Goal: Task Accomplishment & Management: Manage account settings

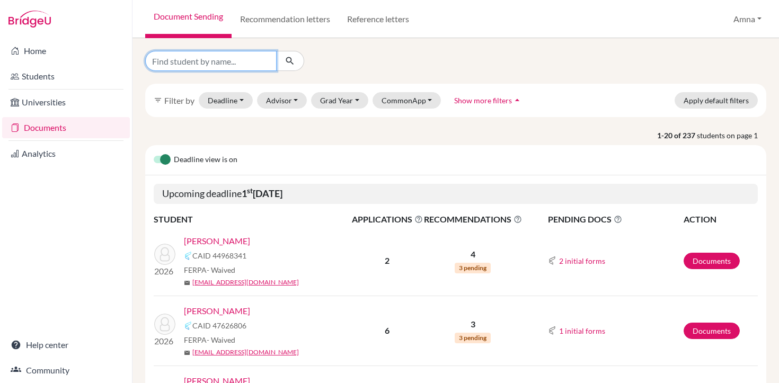
click at [213, 63] on input "Find student by name..." at bounding box center [210, 61] width 131 height 20
type input "tariq"
click at [289, 59] on icon "submit" at bounding box center [289, 61] width 11 height 11
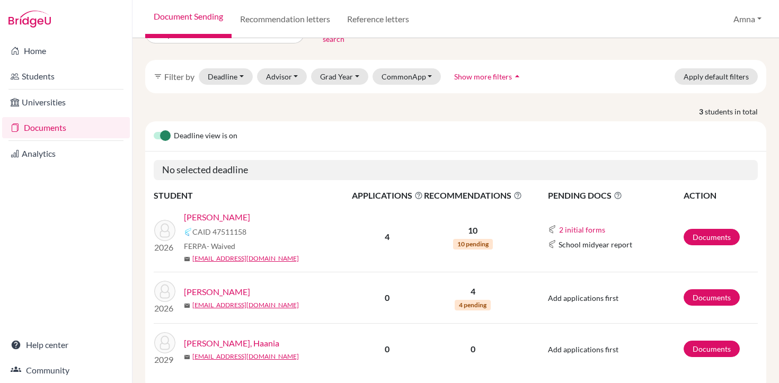
scroll to position [57, 0]
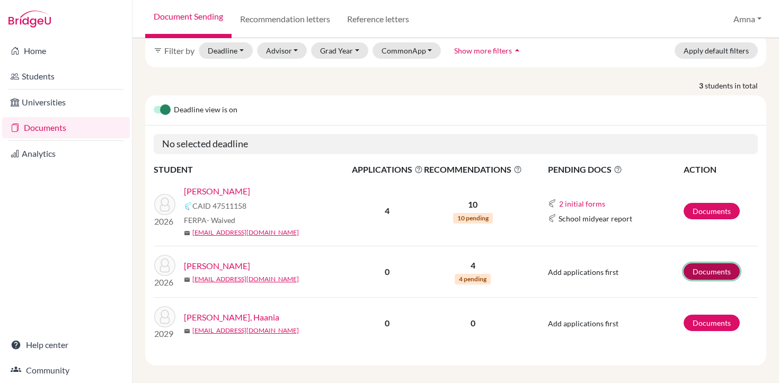
click at [709, 265] on link "Documents" at bounding box center [711, 271] width 56 height 16
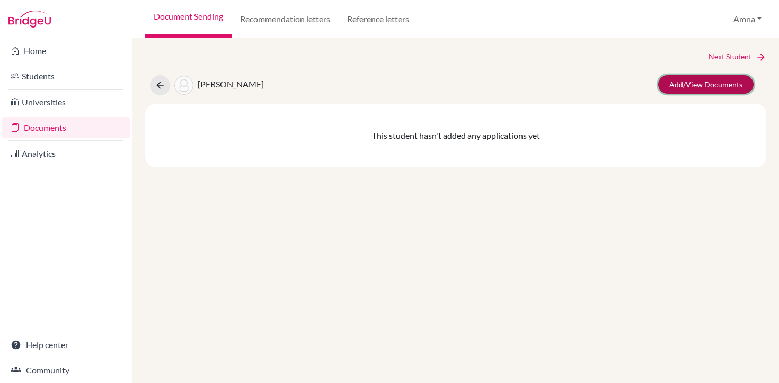
click at [676, 88] on link "Add/View Documents" at bounding box center [705, 84] width 95 height 19
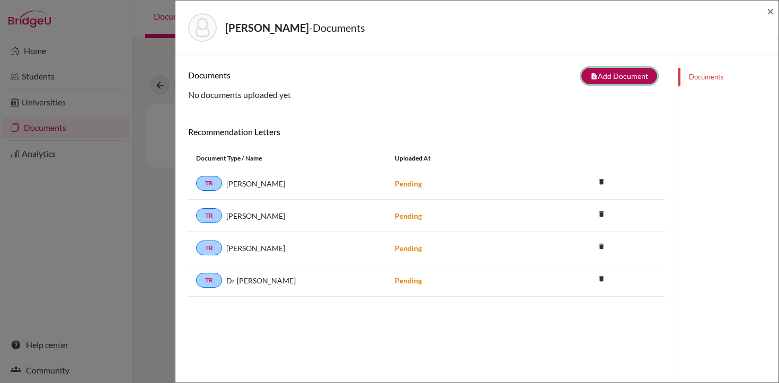
click at [631, 78] on button "note_add Add Document" at bounding box center [619, 76] width 76 height 16
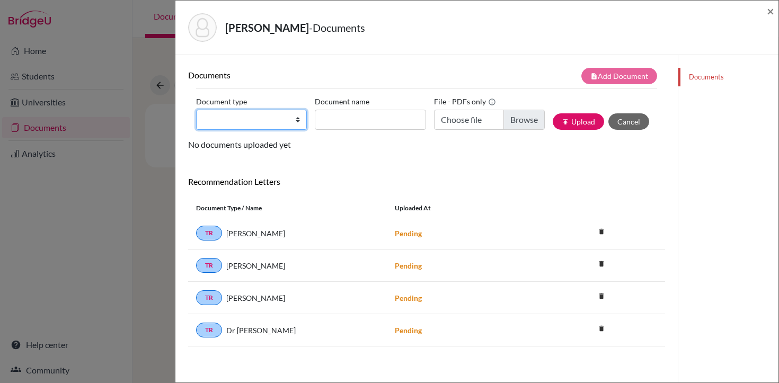
click at [253, 122] on select "Change explanation for Common App reports Counselor recommendation Internationa…" at bounding box center [251, 120] width 111 height 20
select select "5"
click at [196, 110] on select "Change explanation for Common App reports Counselor recommendation Internationa…" at bounding box center [251, 120] width 111 height 20
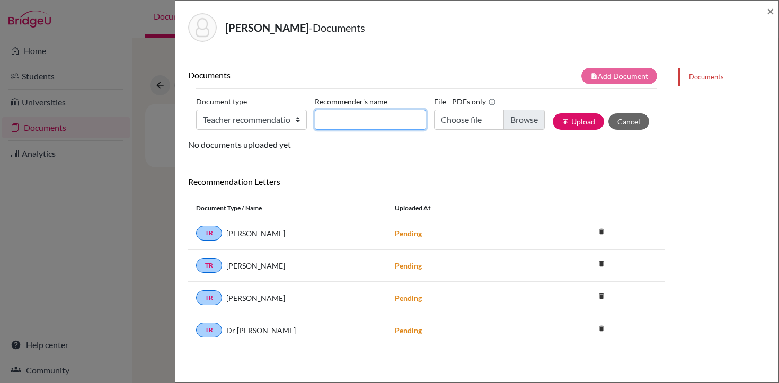
click at [387, 120] on input "Recommender's name" at bounding box center [370, 120] width 111 height 20
type input "Dr. Elizabeth Ryan"
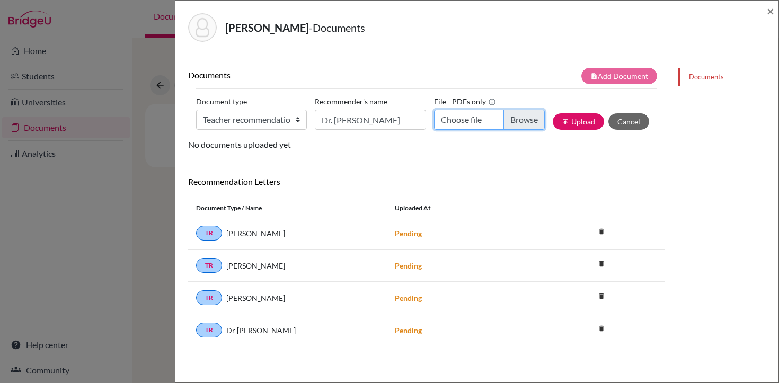
click at [523, 121] on input "Choose file" at bounding box center [489, 120] width 111 height 20
click at [519, 120] on input "Choose file" at bounding box center [489, 120] width 111 height 20
type input "C:\fakepath\Aamal Tariq - LOR 1.pdf"
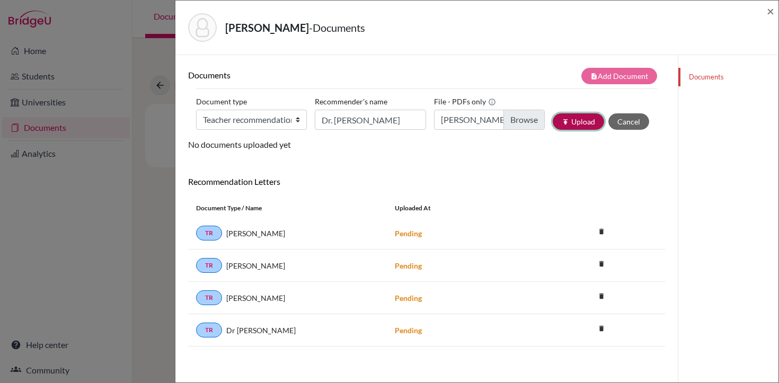
click at [581, 124] on button "publish Upload" at bounding box center [577, 121] width 51 height 16
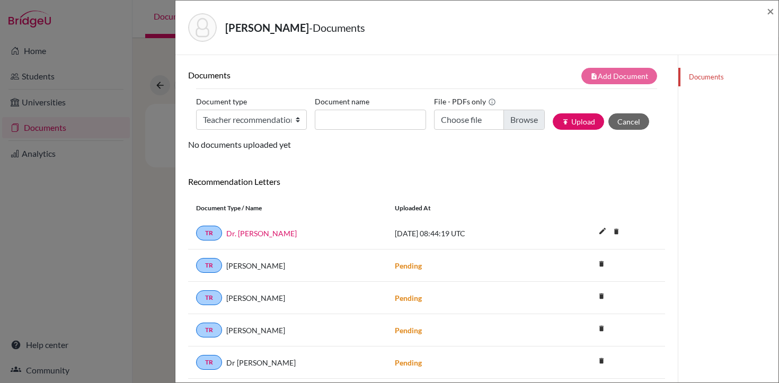
scroll to position [56, 0]
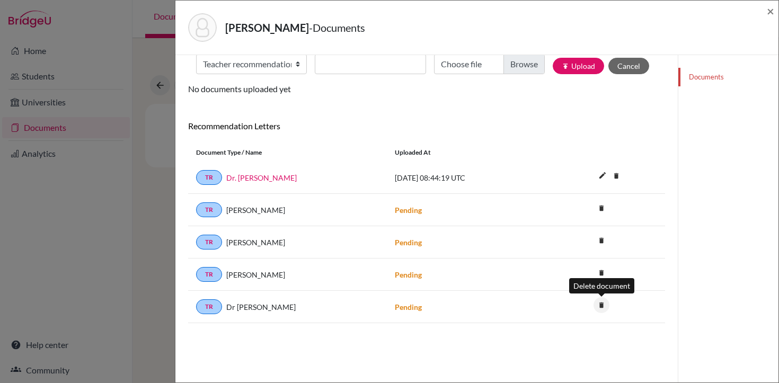
click at [600, 306] on icon "delete" at bounding box center [601, 305] width 16 height 16
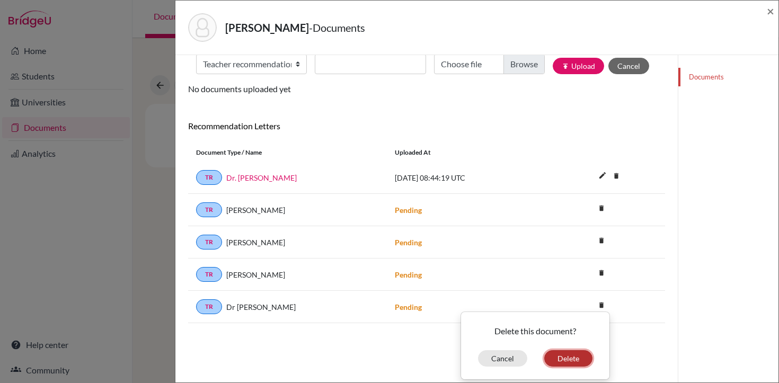
click at [568, 355] on button "Delete" at bounding box center [568, 358] width 48 height 16
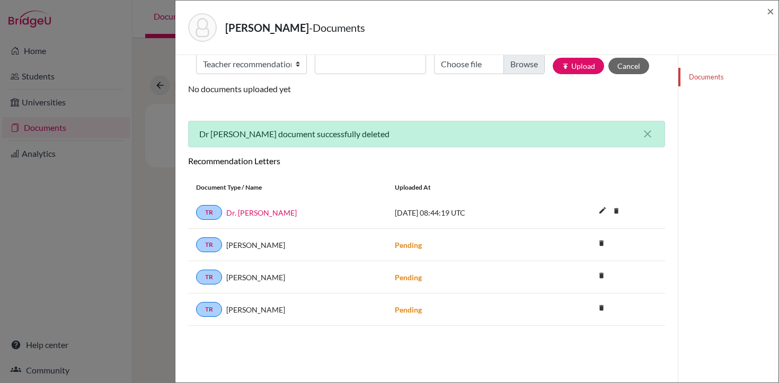
scroll to position [0, 0]
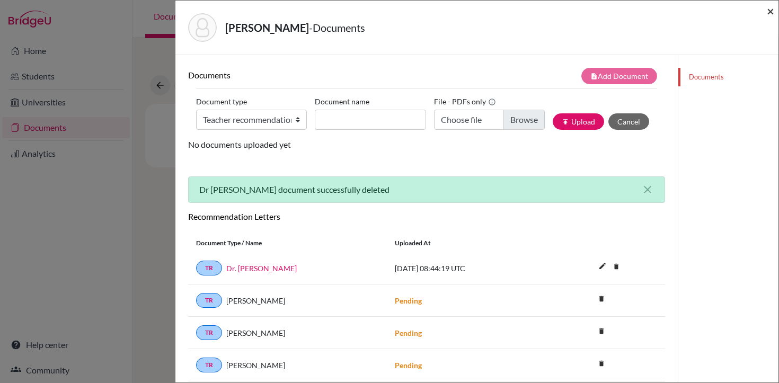
click at [772, 14] on span "×" at bounding box center [769, 10] width 7 height 15
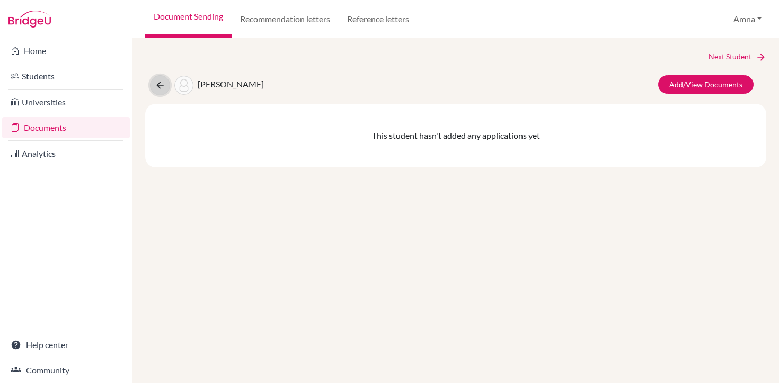
click at [162, 84] on icon at bounding box center [160, 85] width 11 height 11
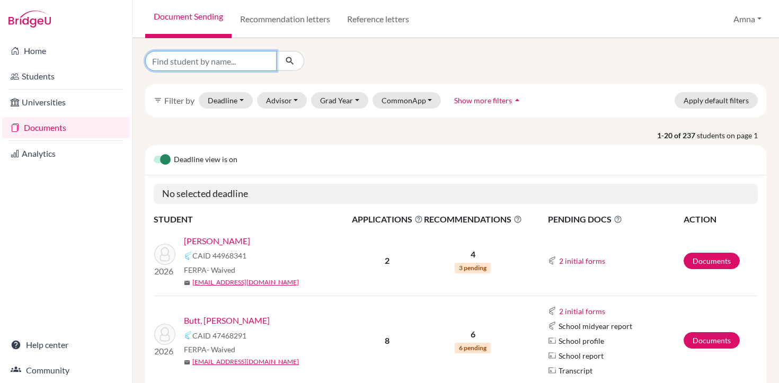
click at [236, 59] on input "Find student by name..." at bounding box center [210, 61] width 131 height 20
type input "haroon"
click at [283, 63] on button "submit" at bounding box center [290, 61] width 28 height 20
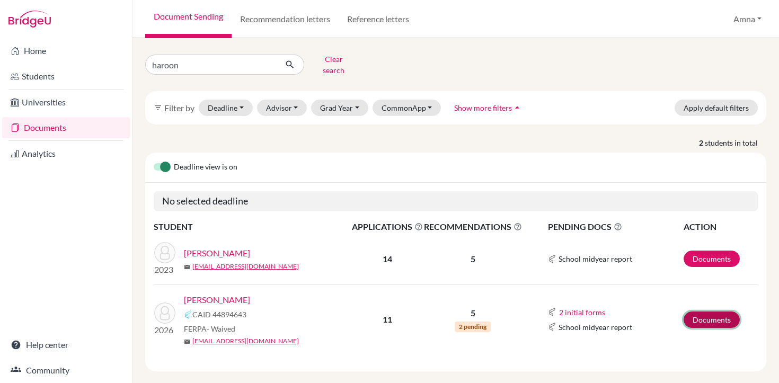
click at [707, 311] on link "Documents" at bounding box center [711, 319] width 56 height 16
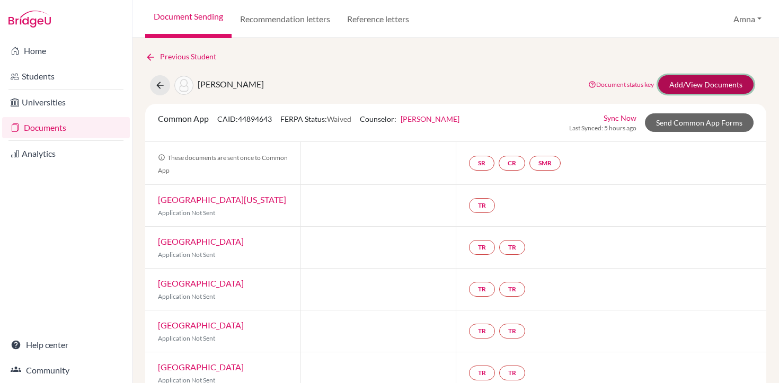
click at [703, 86] on link "Add/View Documents" at bounding box center [705, 84] width 95 height 19
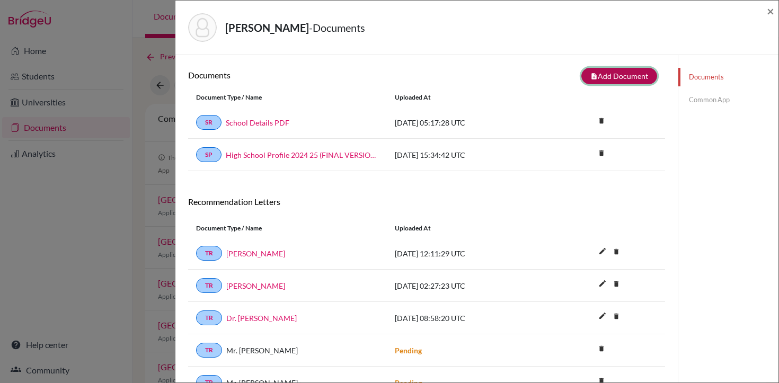
click at [630, 72] on button "note_add Add Document" at bounding box center [619, 76] width 76 height 16
